Goal: Task Accomplishment & Management: Manage account settings

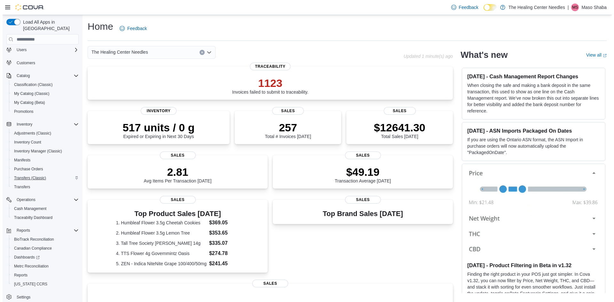
scroll to position [20, 0]
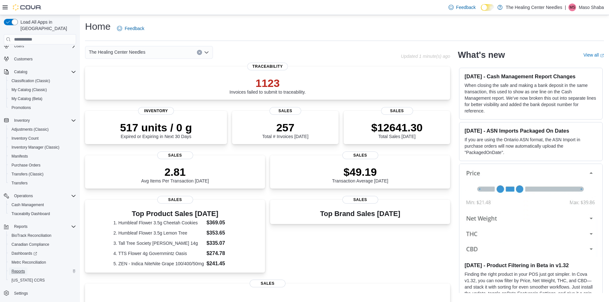
click at [19, 269] on span "Reports" at bounding box center [18, 271] width 13 height 5
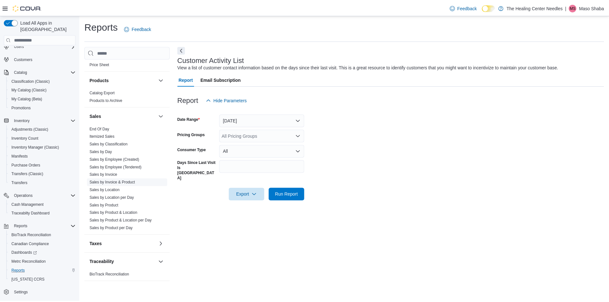
scroll to position [400, 0]
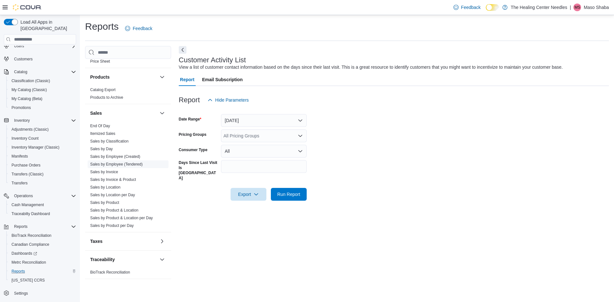
click at [107, 163] on link "Sales by Employee (Tendered)" at bounding box center [116, 164] width 52 height 4
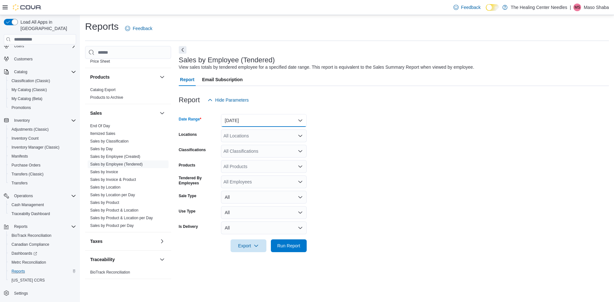
click at [257, 120] on button "Yesterday" at bounding box center [264, 120] width 86 height 13
click at [255, 143] on span "Today" at bounding box center [267, 146] width 73 height 8
click at [291, 248] on span "Run Report" at bounding box center [288, 245] width 23 height 6
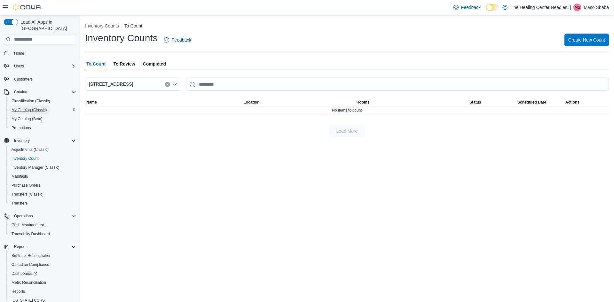
click at [29, 107] on span "My Catalog (Classic)" at bounding box center [29, 109] width 35 height 5
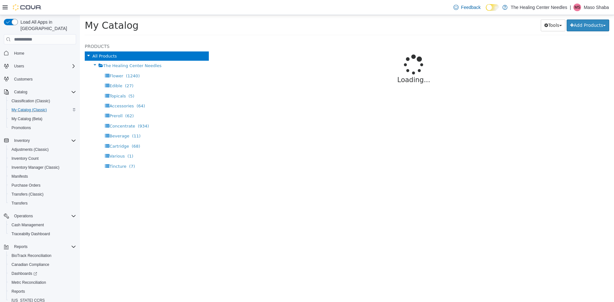
select select "**********"
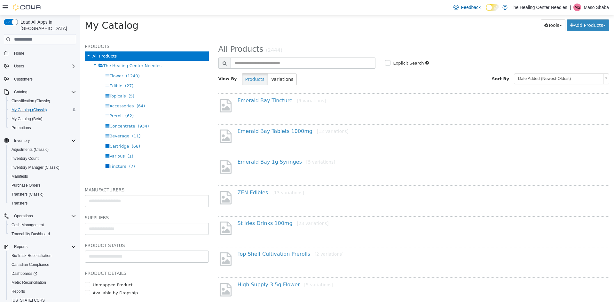
click at [15, 22] on button "button" at bounding box center [11, 22] width 14 height 6
click at [8, 22] on button "button" at bounding box center [11, 22] width 14 height 6
click at [6, 7] on icon at bounding box center [5, 7] width 5 height 4
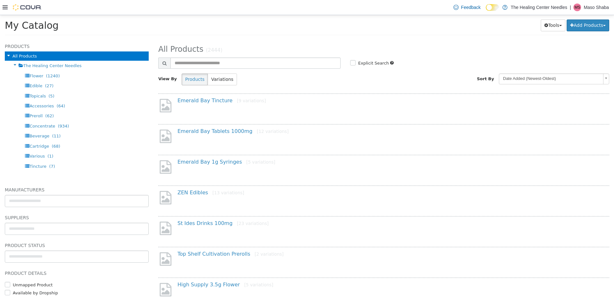
click at [4, 10] on div at bounding box center [22, 7] width 39 height 6
click at [5, 7] on icon at bounding box center [5, 7] width 5 height 4
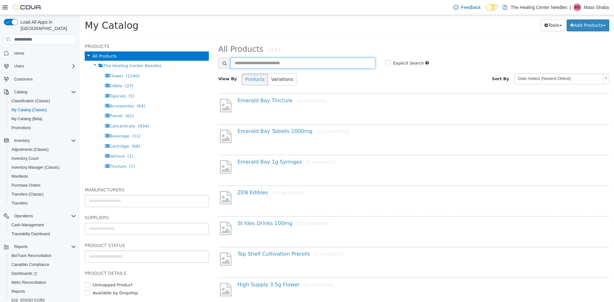
click at [270, 63] on input "text" at bounding box center [302, 63] width 145 height 11
type input "***"
select select "**********"
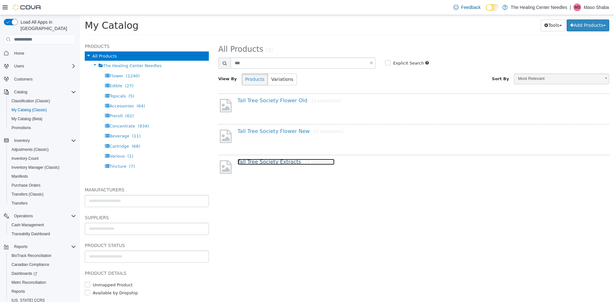
click at [266, 162] on link "Tall Tree Society Extracts [7 variations]" at bounding box center [285, 162] width 97 height 6
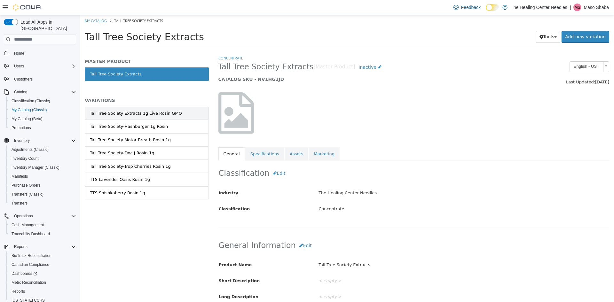
click at [142, 115] on div "Tall Tree Society Extracts 1g Live Rosin GMO" at bounding box center [136, 113] width 92 height 6
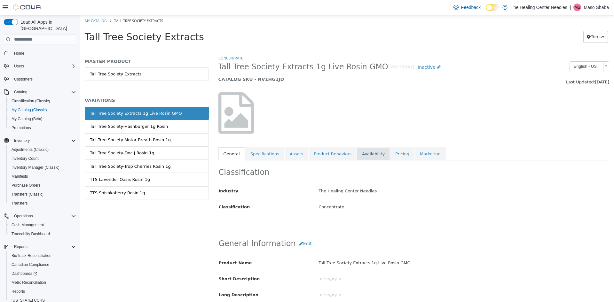
click at [361, 154] on link "Availability" at bounding box center [373, 153] width 33 height 13
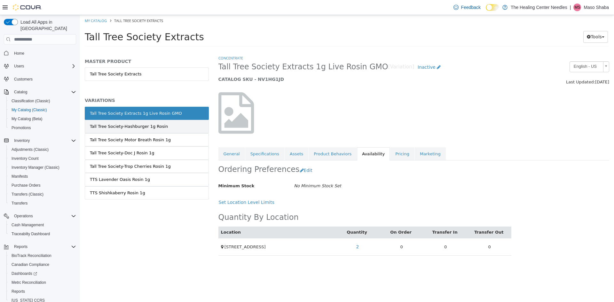
click at [131, 125] on div "Tall Tree Society-Hashburger 1g Rosin" at bounding box center [129, 126] width 78 height 6
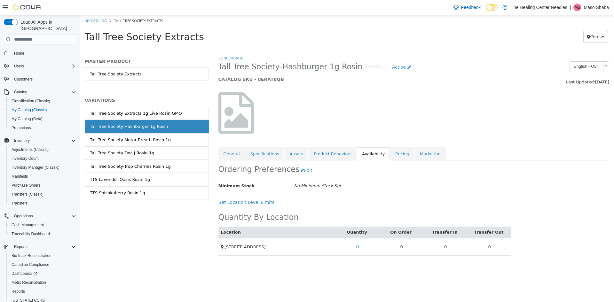
click at [132, 144] on link "Tall Tree Society Motor Breath Rosin 1g" at bounding box center [147, 139] width 124 height 13
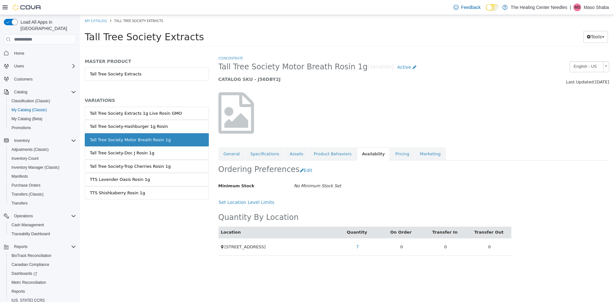
click at [133, 151] on div "Tall Tree Society-Doc J Rosin 1g" at bounding box center [122, 153] width 64 height 6
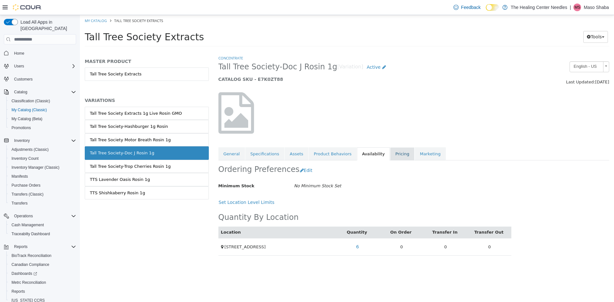
click at [390, 149] on link "Pricing" at bounding box center [402, 153] width 24 height 13
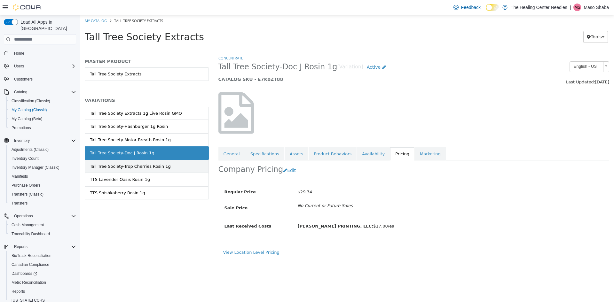
click at [127, 163] on div "Tall Tree Society-Trop Cherries Rosin 1g" at bounding box center [130, 166] width 81 height 6
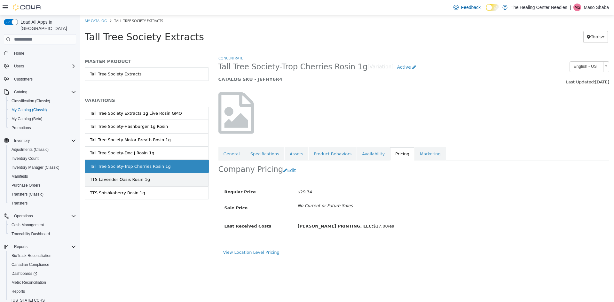
click at [121, 181] on div "TTS Lavender Oasis Rosin 1g" at bounding box center [120, 179] width 60 height 6
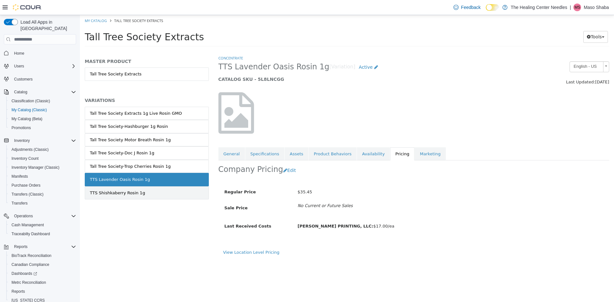
click at [121, 189] on link "TTS Shishkaberry Rosin 1g" at bounding box center [147, 192] width 124 height 13
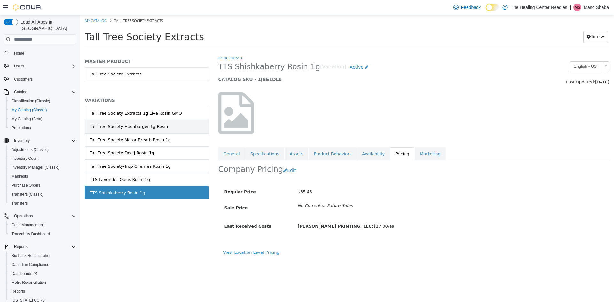
click at [130, 132] on link "Tall Tree Society-Hashburger 1g Rosin" at bounding box center [147, 126] width 124 height 13
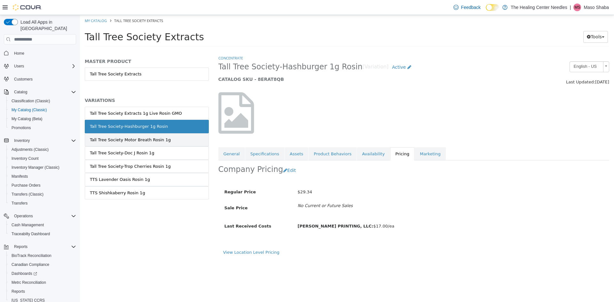
click at [138, 137] on div "Tall Tree Society Motor Breath Rosin 1g" at bounding box center [130, 140] width 81 height 6
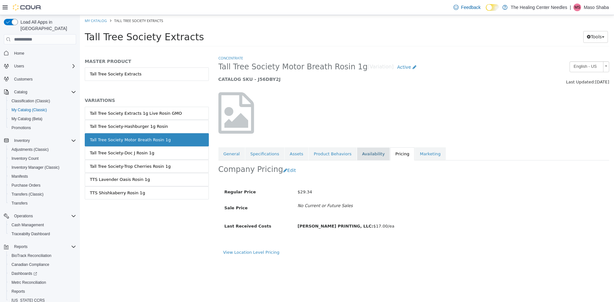
click at [357, 155] on link "Availability" at bounding box center [373, 153] width 33 height 13
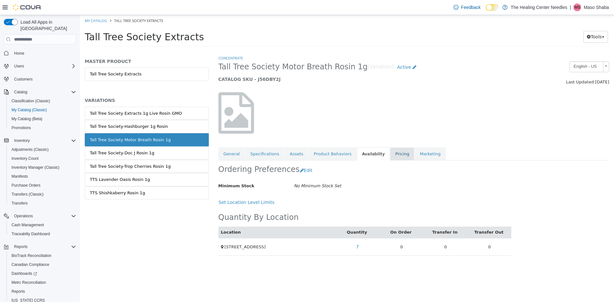
click at [390, 158] on link "Pricing" at bounding box center [402, 153] width 24 height 13
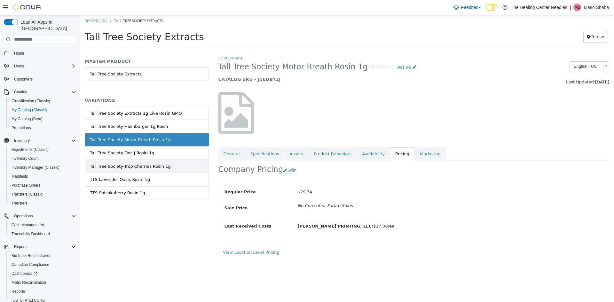
click at [135, 170] on link "Tall Tree Society-Trop Cherries Rosin 1g" at bounding box center [147, 166] width 124 height 13
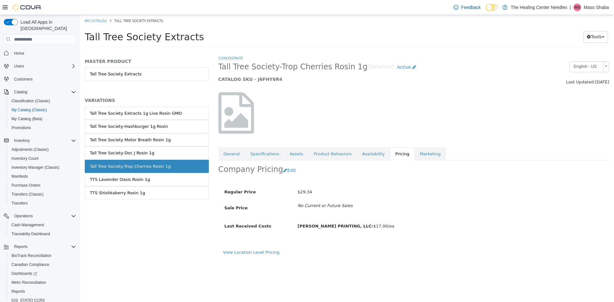
click at [133, 155] on div "Tall Tree Society-Doc J Rosin 1g" at bounding box center [122, 153] width 64 height 6
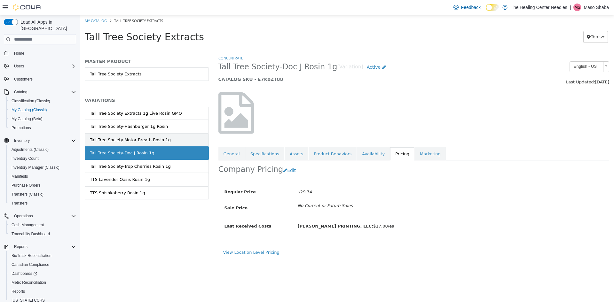
click at [132, 140] on div "Tall Tree Society Motor Breath Rosin 1g" at bounding box center [130, 140] width 81 height 6
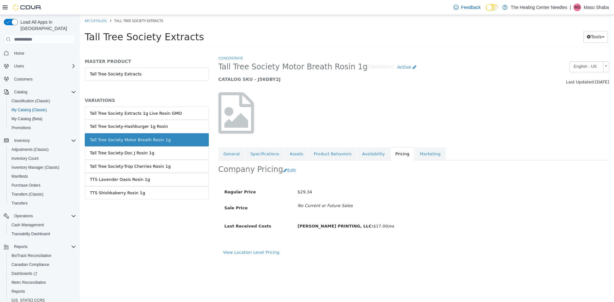
click at [132, 154] on div "Tall Tree Society-Doc J Rosin 1g" at bounding box center [122, 153] width 64 height 6
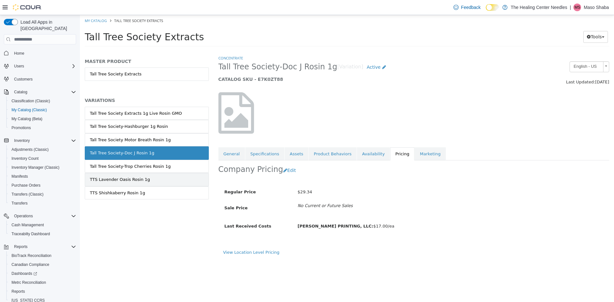
click at [131, 182] on div "TTS Lavender Oasis Rosin 1g" at bounding box center [120, 179] width 60 height 6
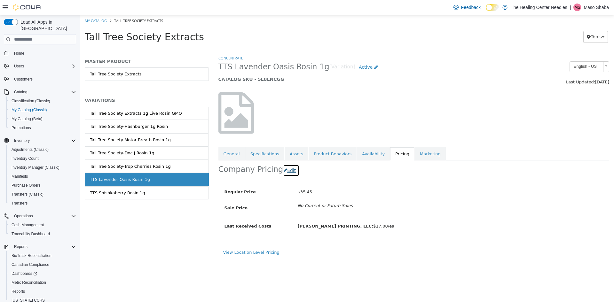
click at [285, 171] on button "Edit" at bounding box center [291, 171] width 16 height 12
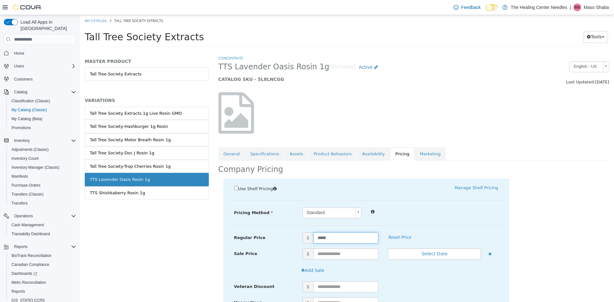
click at [332, 237] on input "*****" at bounding box center [345, 237] width 65 height 11
type input "*****"
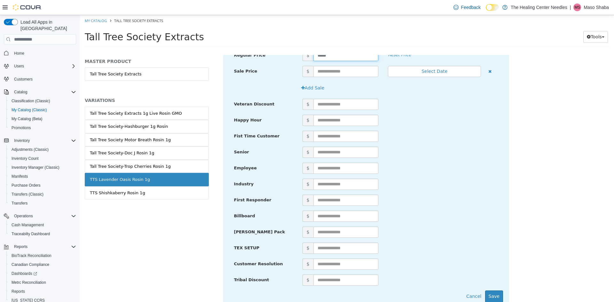
scroll to position [206, 0]
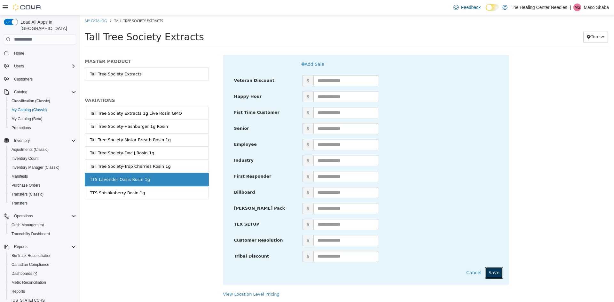
click at [492, 269] on button "Save" at bounding box center [494, 273] width 18 height 12
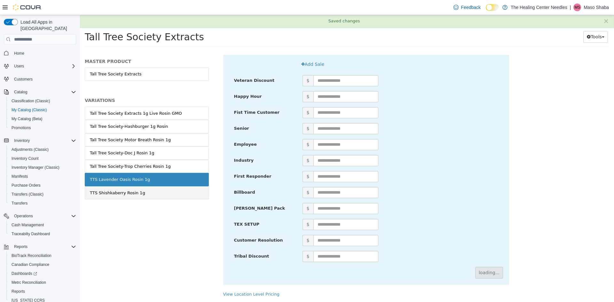
scroll to position [0, 0]
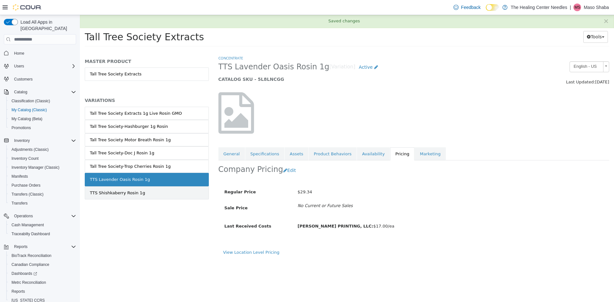
click at [129, 194] on div "TTS Shishkaberry Rosin 1g" at bounding box center [117, 193] width 55 height 6
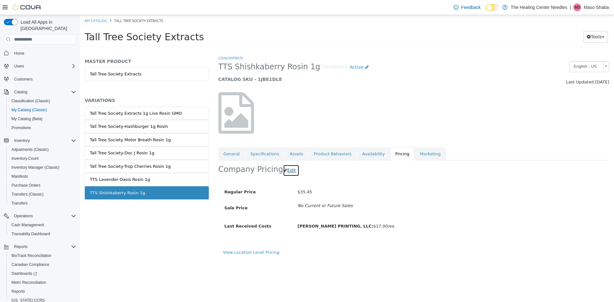
click at [286, 168] on button "Edit" at bounding box center [291, 171] width 16 height 12
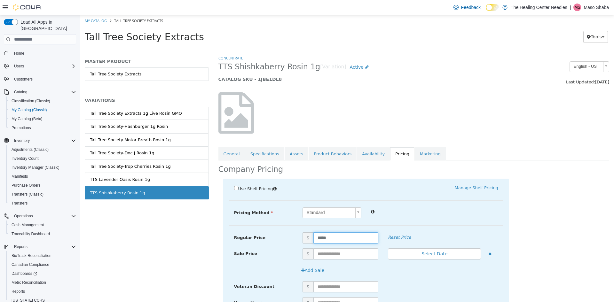
click at [327, 235] on input "*****" at bounding box center [345, 237] width 65 height 11
type input "*****"
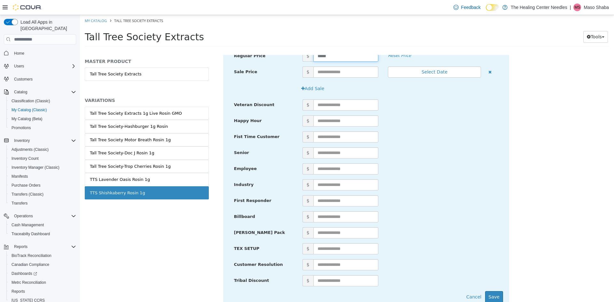
scroll to position [206, 0]
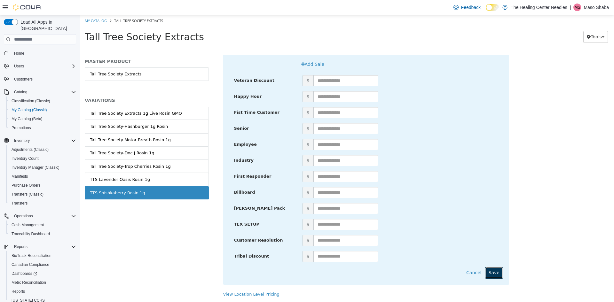
click at [491, 272] on button "Save" at bounding box center [494, 273] width 18 height 12
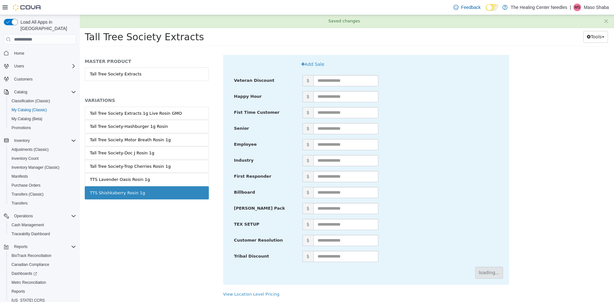
scroll to position [0, 0]
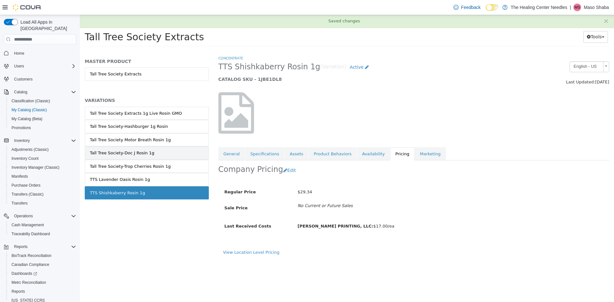
click at [123, 153] on div "Tall Tree Society-Doc J Rosin 1g" at bounding box center [122, 153] width 64 height 6
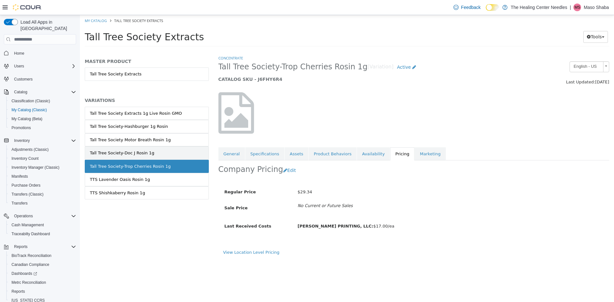
click at [124, 155] on div "Tall Tree Society-Doc J Rosin 1g" at bounding box center [122, 153] width 64 height 6
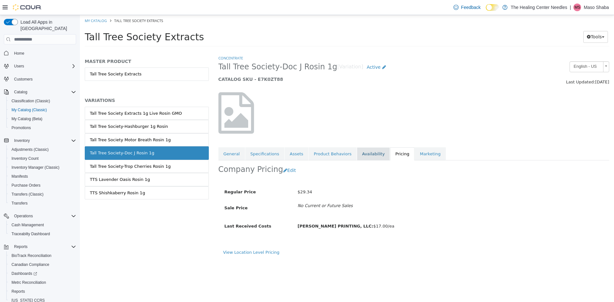
click at [359, 157] on link "Availability" at bounding box center [373, 153] width 33 height 13
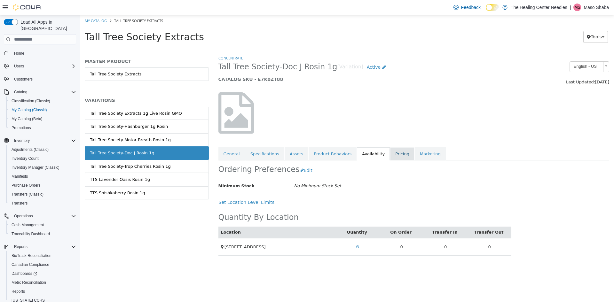
click at [390, 159] on link "Pricing" at bounding box center [402, 153] width 24 height 13
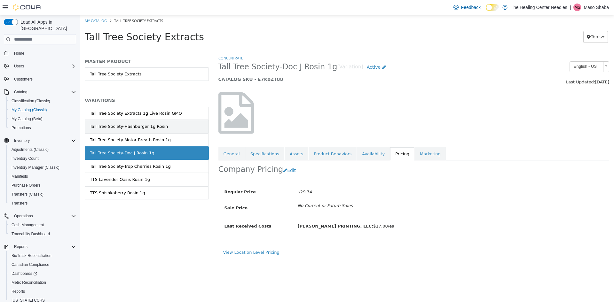
click at [120, 130] on link "Tall Tree Society-Hashburger 1g Rosin" at bounding box center [147, 126] width 124 height 13
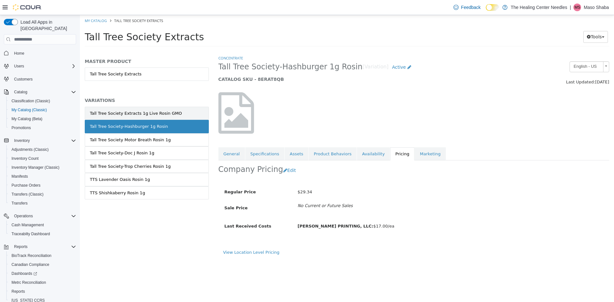
click at [122, 113] on div "Tall Tree Society Extracts 1g Live Rosin GMO" at bounding box center [136, 113] width 92 height 6
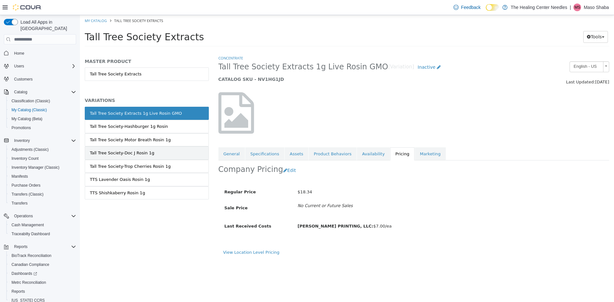
click at [129, 151] on div "Tall Tree Society-Doc J Rosin 1g" at bounding box center [122, 153] width 64 height 6
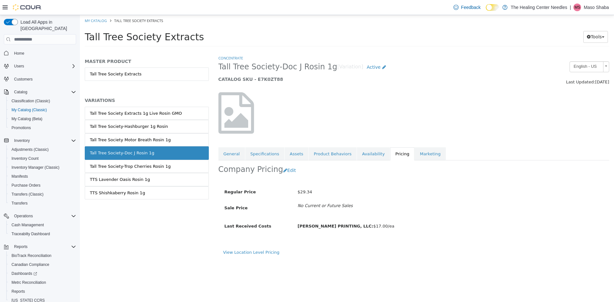
click at [130, 171] on link "Tall Tree Society-Trop Cherries Rosin 1g" at bounding box center [147, 166] width 124 height 13
